Goal: Register for event/course

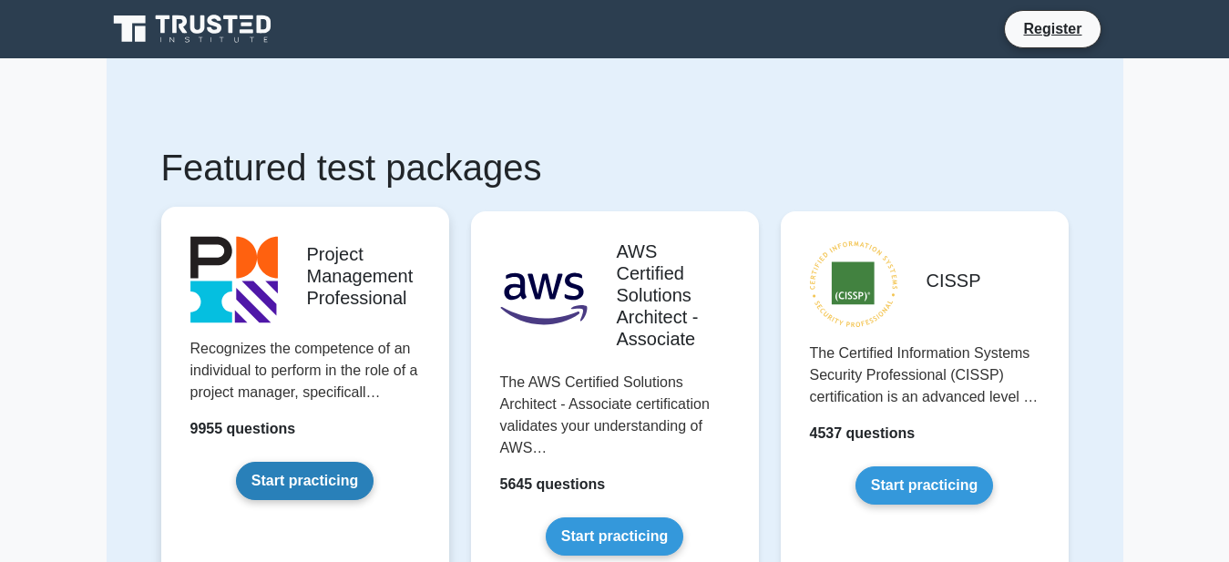
click at [328, 466] on link "Start practicing" at bounding box center [305, 481] width 138 height 38
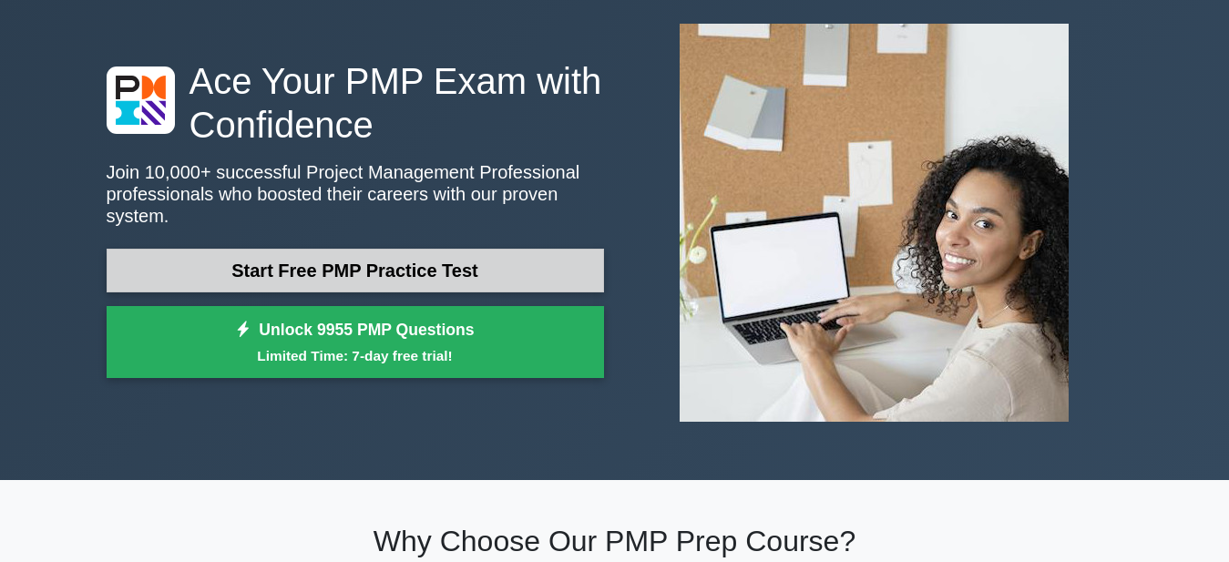
scroll to position [93, 0]
click at [507, 249] on link "Start Free PMP Practice Test" at bounding box center [355, 271] width 497 height 44
